Goal: Check status

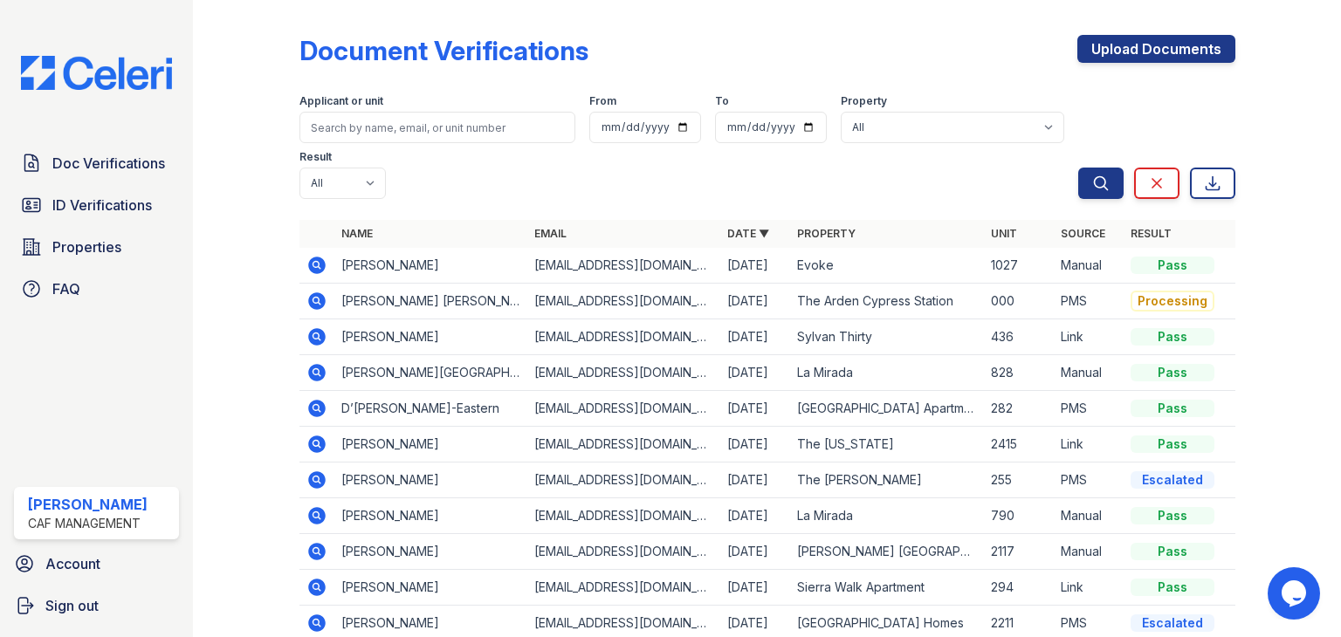
click at [308, 264] on icon at bounding box center [316, 265] width 17 height 17
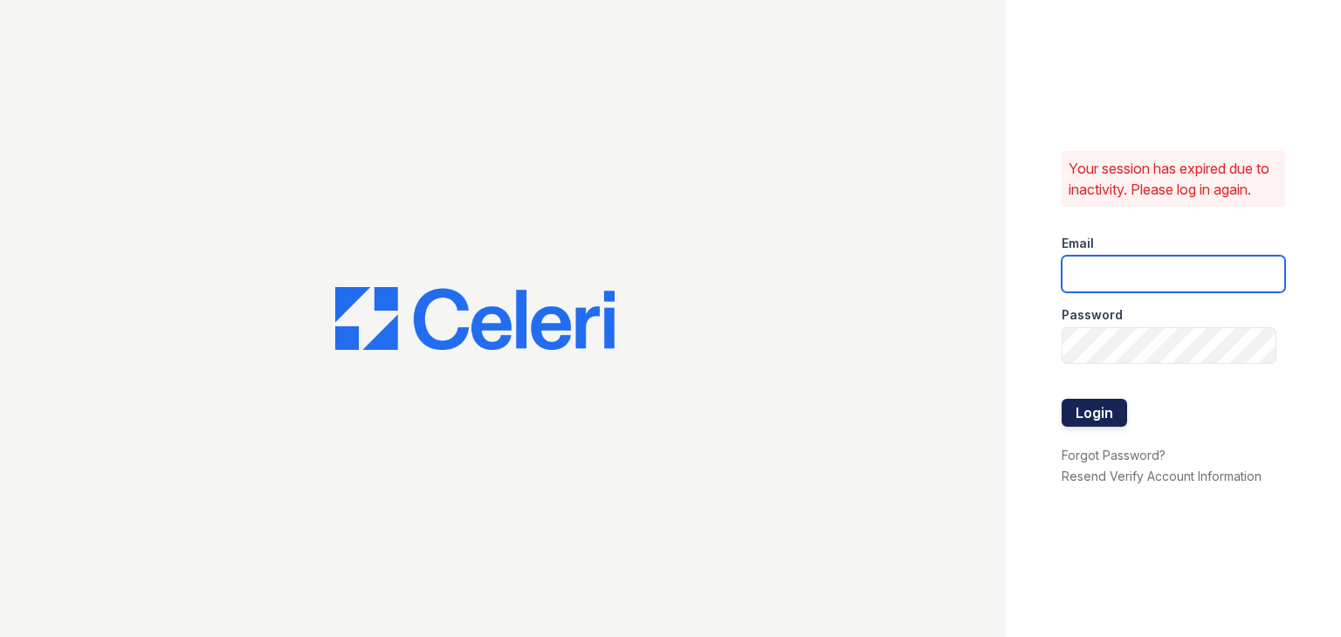
type input "miriam@cafmanagement.com"
click at [1091, 417] on button "Login" at bounding box center [1093, 413] width 65 height 28
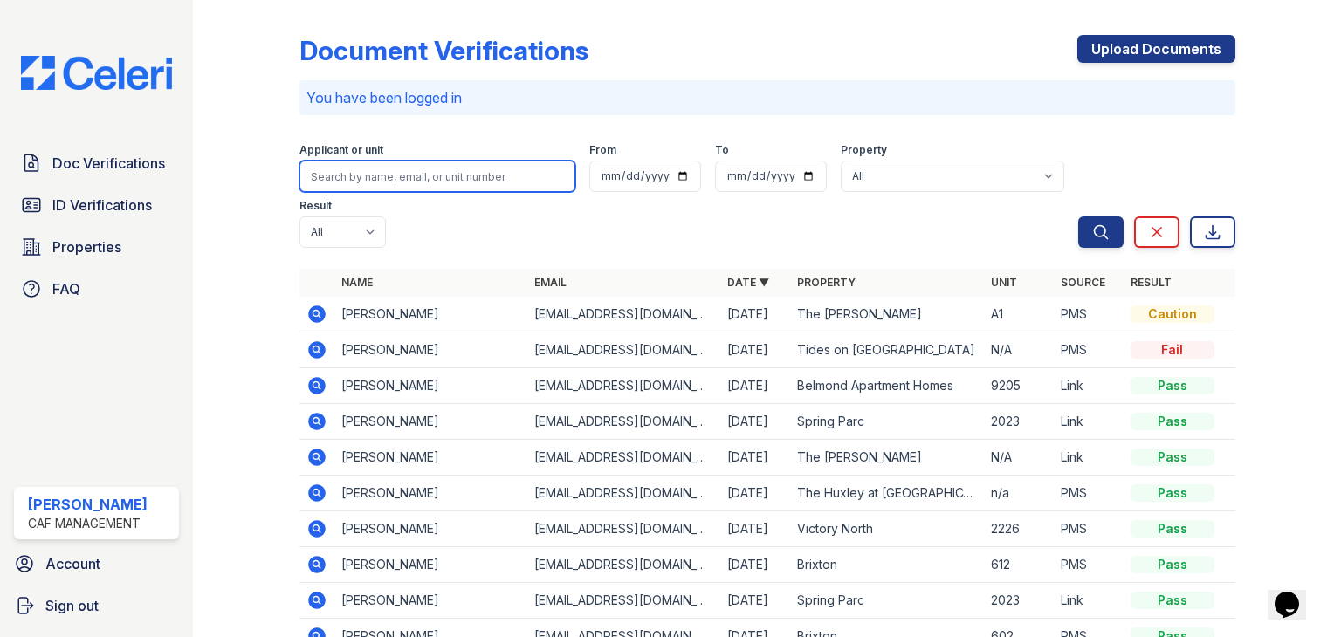
click at [374, 174] on input "search" at bounding box center [437, 176] width 276 height 31
type input "[PERSON_NAME]"
click at [1078, 216] on button "Search" at bounding box center [1100, 231] width 45 height 31
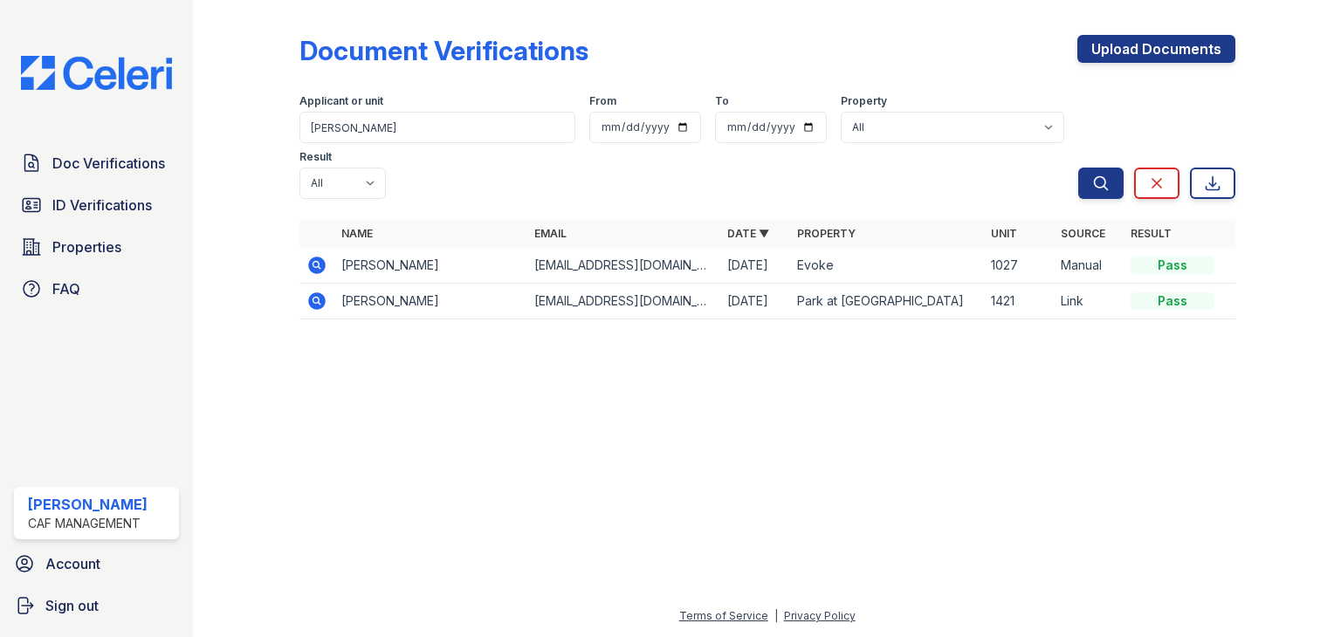
click at [315, 262] on icon at bounding box center [315, 264] width 4 height 4
